Goal: Complete application form

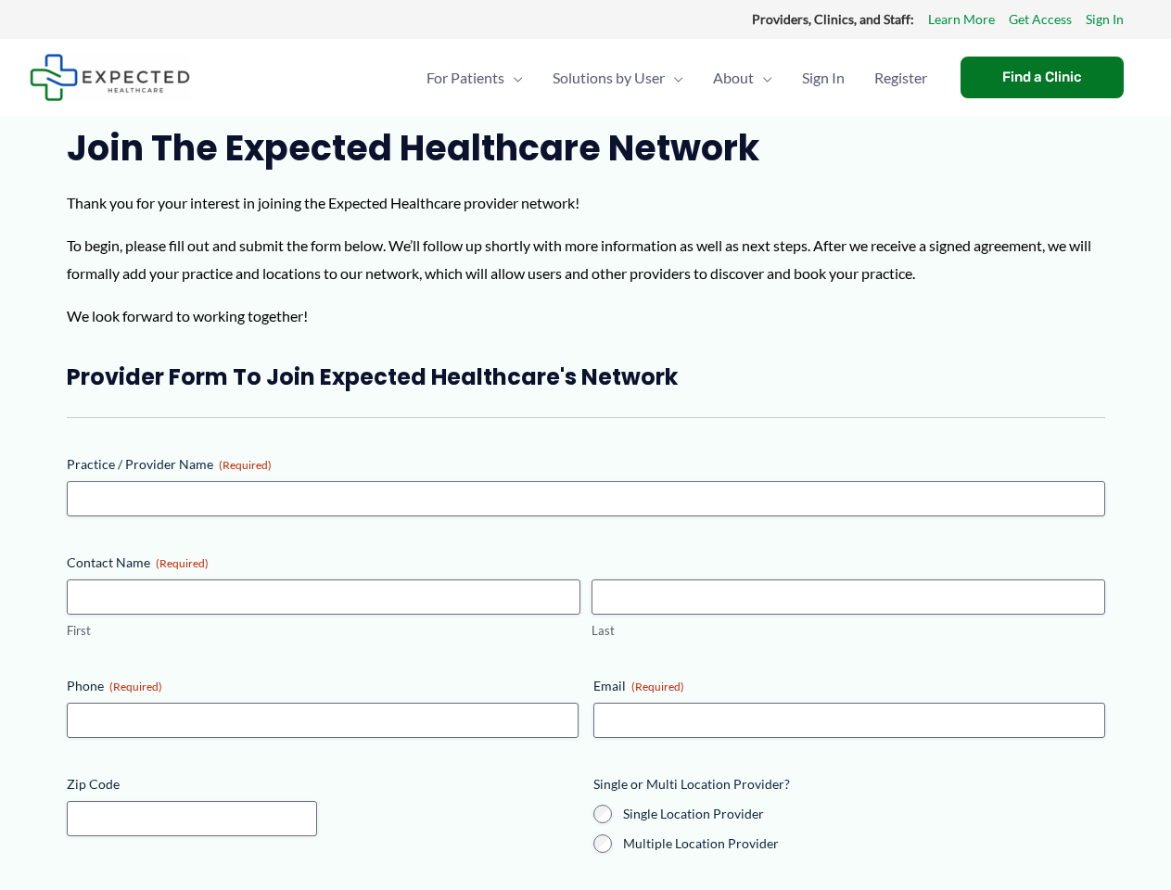
click at [585, 445] on div "Provider Form to Join Expected Healthcare's Network Practice / Provider Name (R…" at bounding box center [586, 656] width 1038 height 589
